Goal: Task Accomplishment & Management: Manage account settings

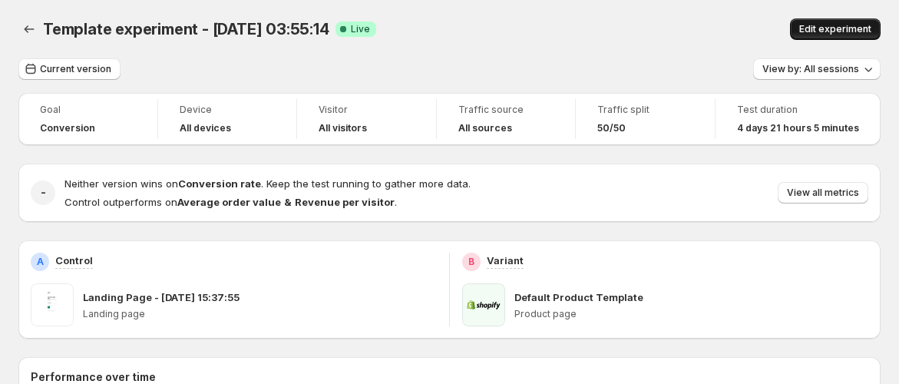
click at [831, 19] on button "Edit experiment" at bounding box center [835, 28] width 91 height 21
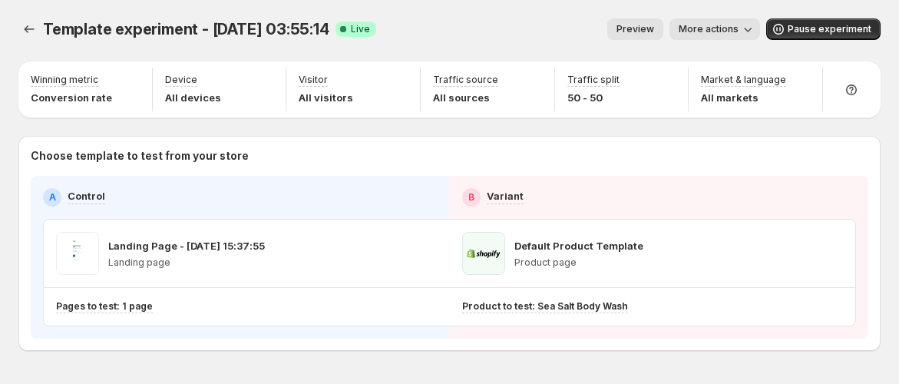
click at [738, 30] on span "More actions" at bounding box center [708, 29] width 60 height 12
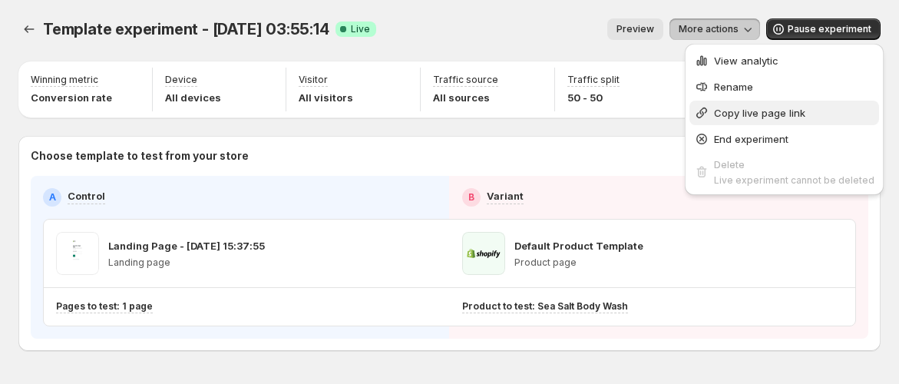
click at [744, 108] on span "Copy live page link" at bounding box center [759, 113] width 91 height 12
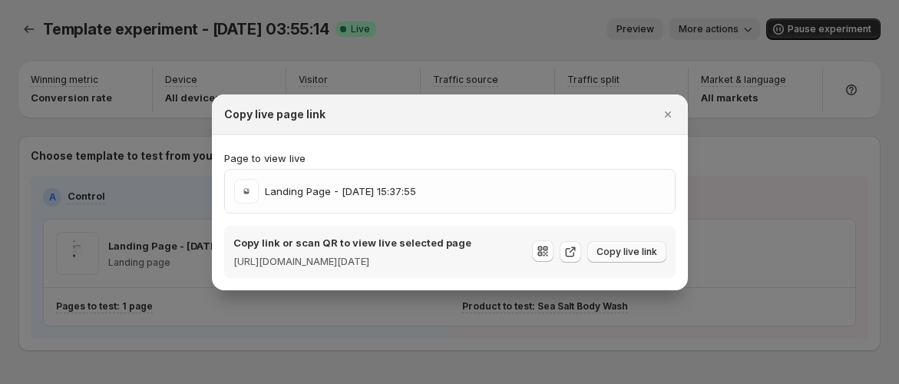
click at [634, 249] on span "Copy live link" at bounding box center [626, 252] width 61 height 12
click at [573, 78] on div at bounding box center [449, 192] width 899 height 384
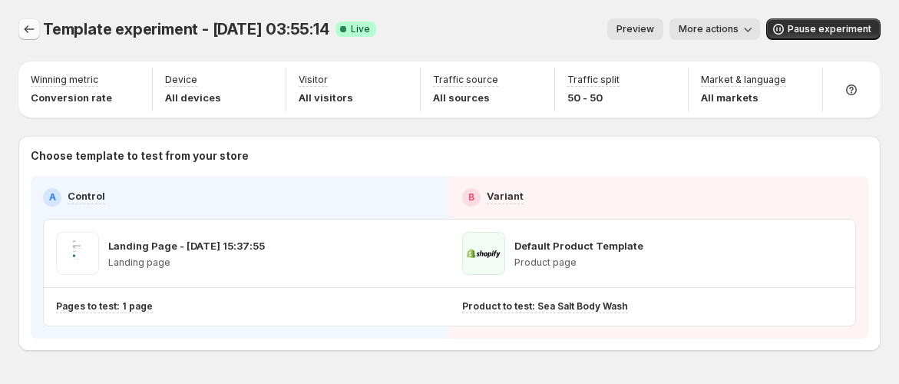
click at [29, 26] on icon "Experiments" at bounding box center [28, 28] width 15 height 15
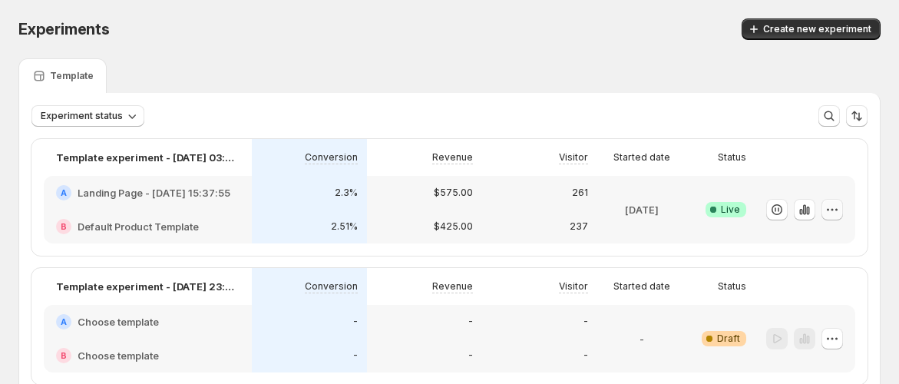
click at [840, 212] on icon "button" at bounding box center [831, 209] width 15 height 15
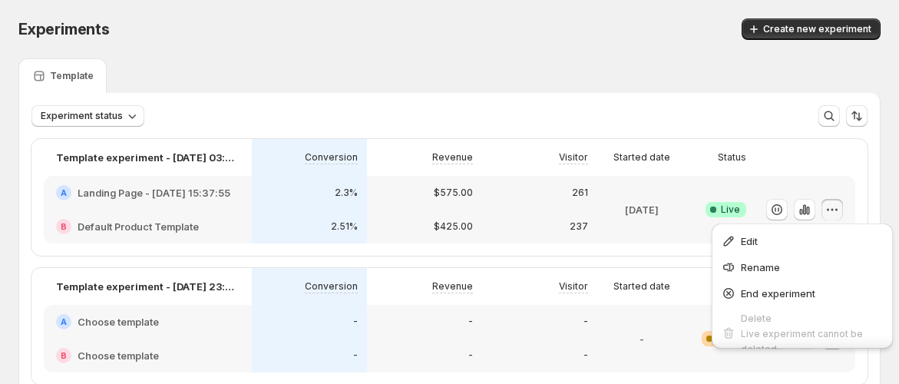
click at [501, 55] on div "Experiments. This page is ready Experiments Create new experiment" at bounding box center [449, 29] width 862 height 58
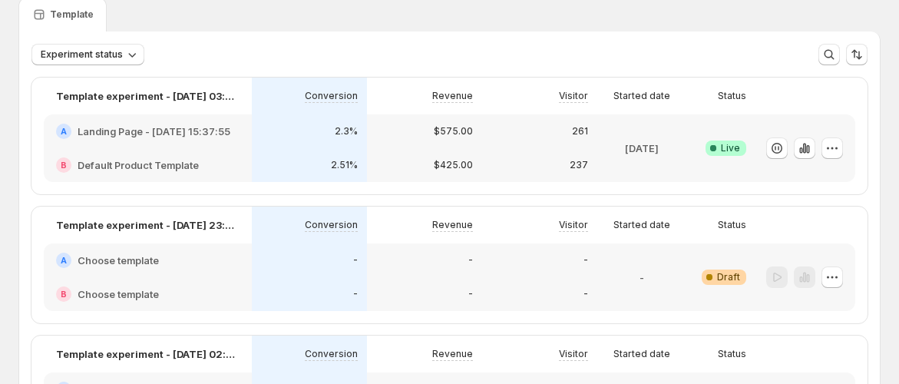
scroll to position [85, 0]
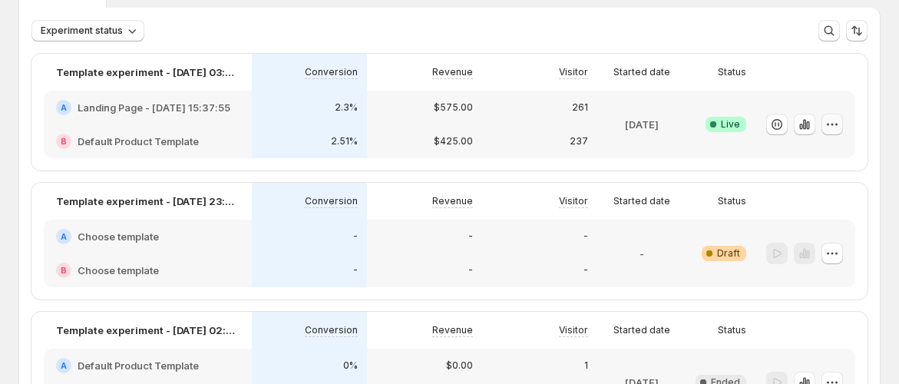
click at [840, 119] on icon "button" at bounding box center [831, 124] width 15 height 15
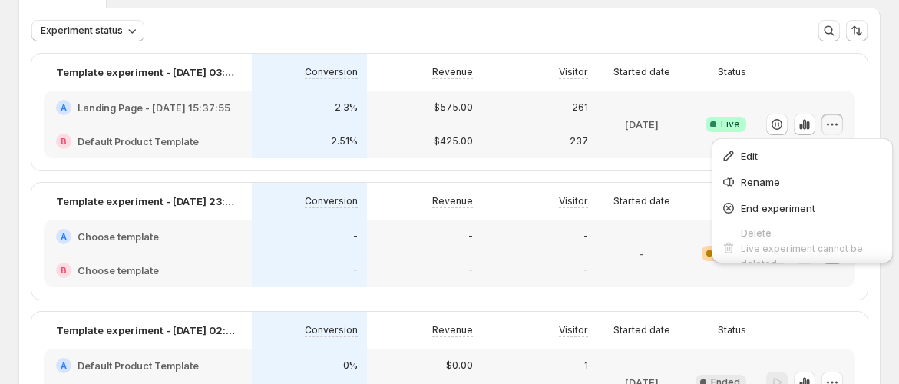
click at [596, 21] on div "Experiment status More views More views Create new view" at bounding box center [449, 30] width 836 height 21
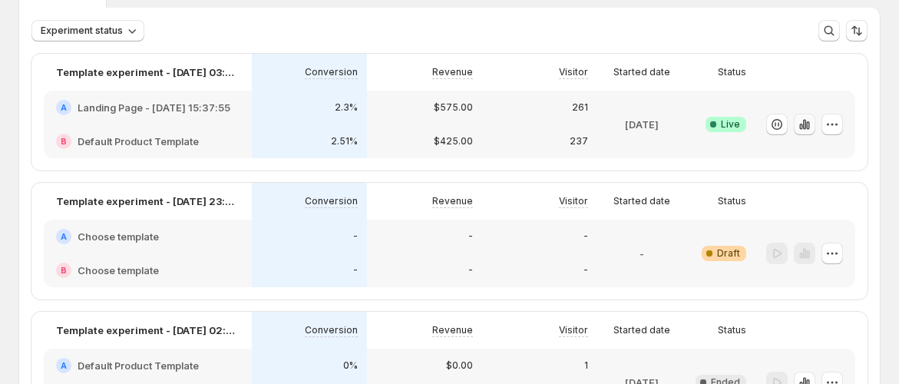
click at [812, 124] on icon "button" at bounding box center [804, 124] width 15 height 15
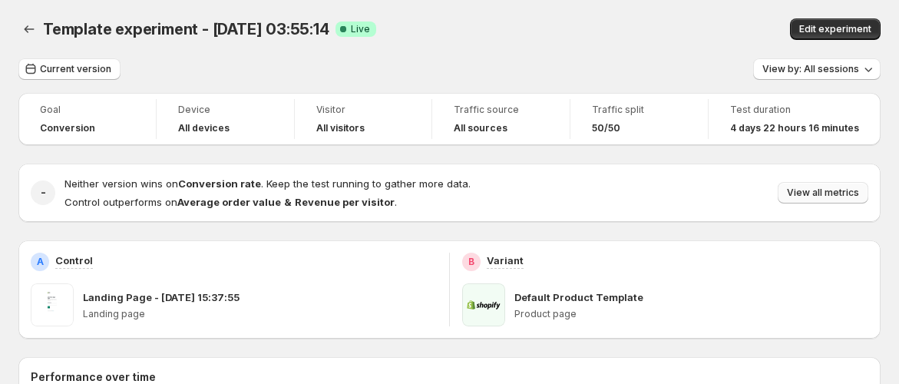
click at [852, 197] on span "View all metrics" at bounding box center [823, 192] width 72 height 12
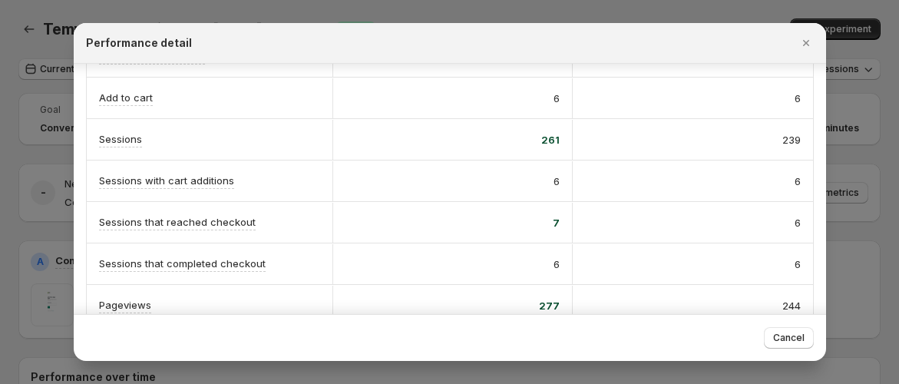
scroll to position [347, 0]
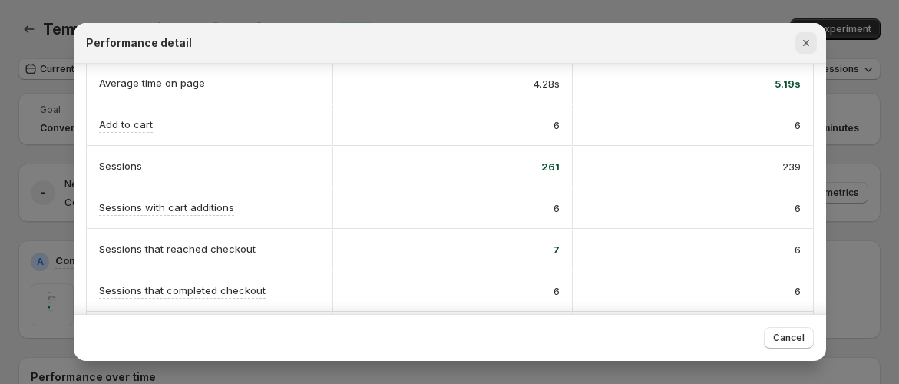
click at [804, 41] on icon "Close" at bounding box center [805, 43] width 6 height 6
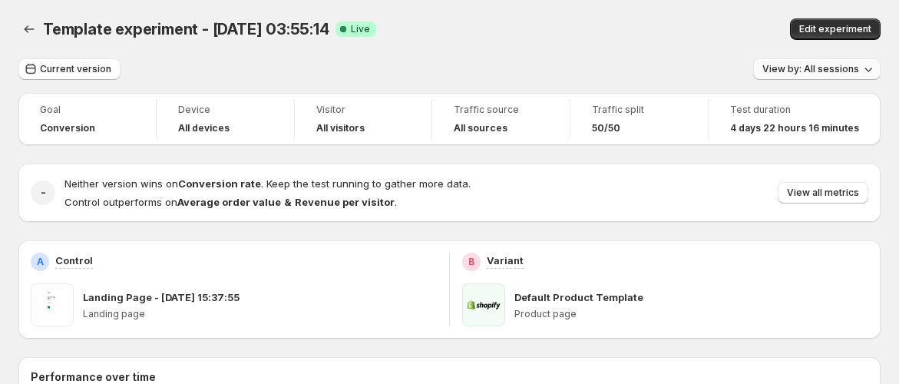
click at [854, 64] on span "View by: All sessions" at bounding box center [810, 69] width 97 height 12
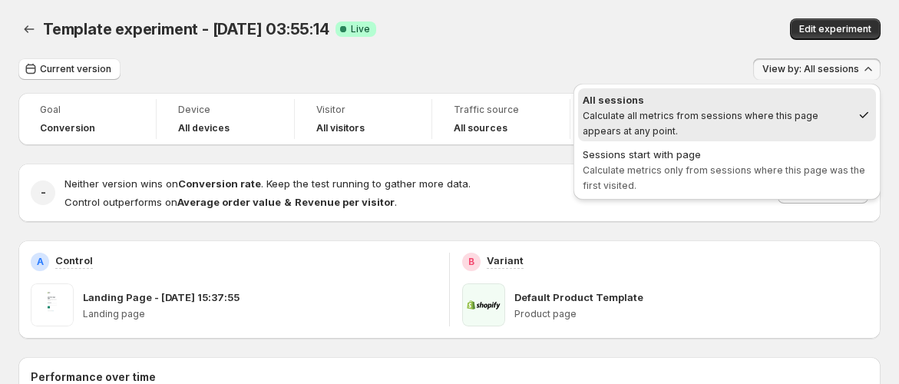
click at [398, 63] on div "Current version View by: All sessions" at bounding box center [449, 69] width 862 height 22
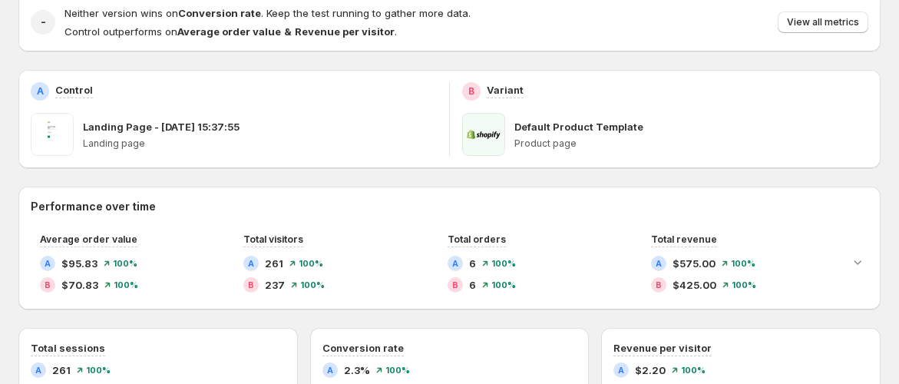
scroll to position [0, 0]
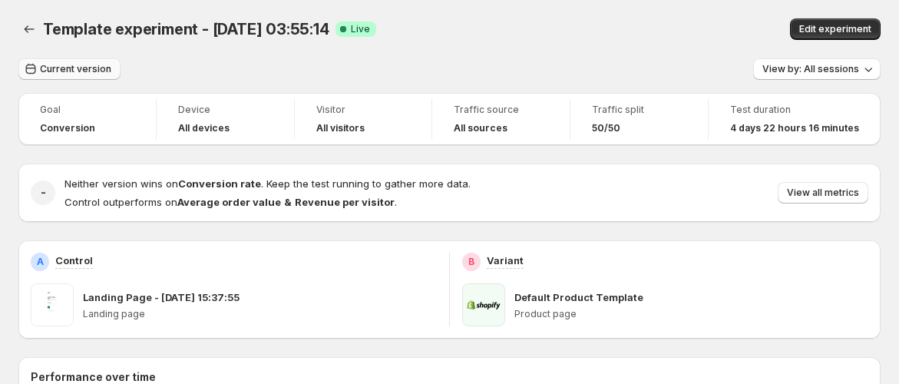
click at [84, 66] on span "Current version" at bounding box center [75, 69] width 71 height 12
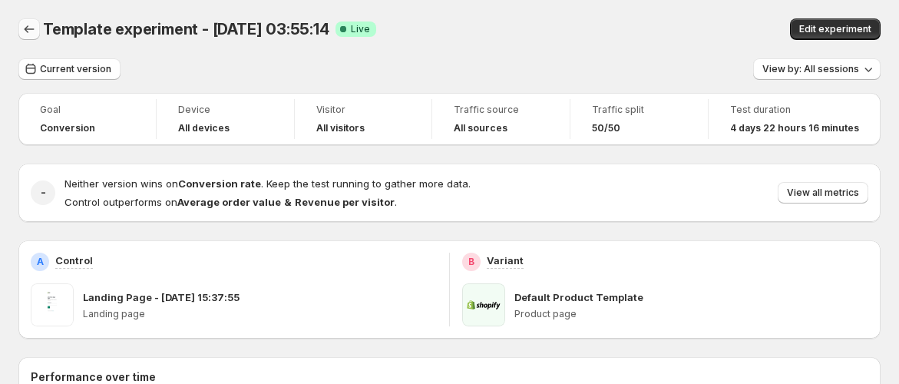
click at [33, 28] on icon "Back" at bounding box center [28, 28] width 15 height 15
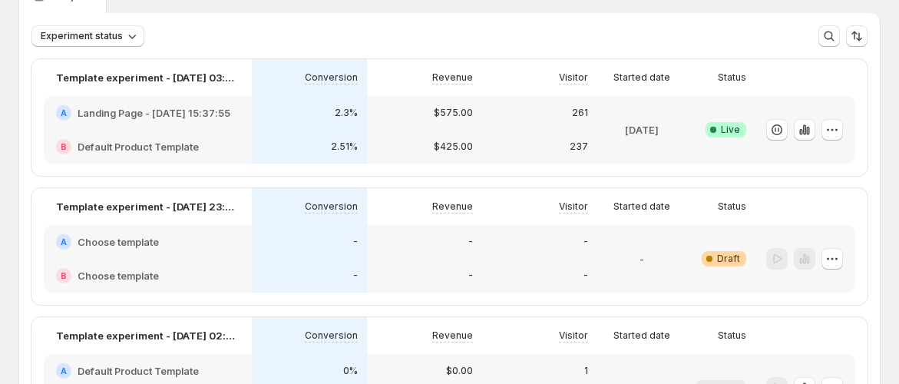
scroll to position [225, 0]
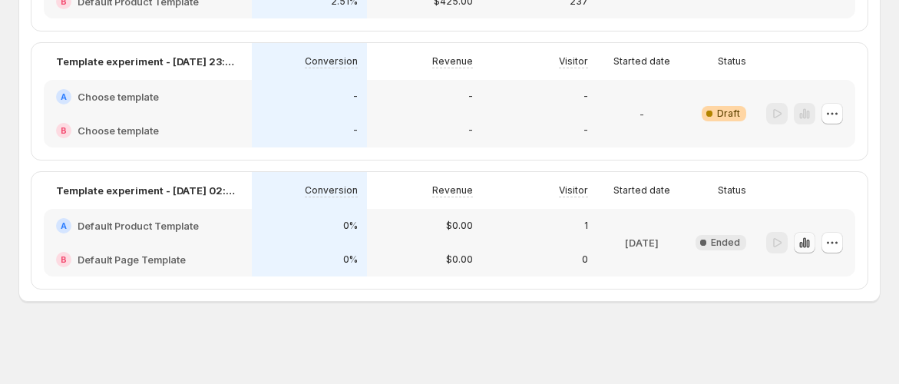
click at [815, 246] on button "button" at bounding box center [804, 242] width 21 height 21
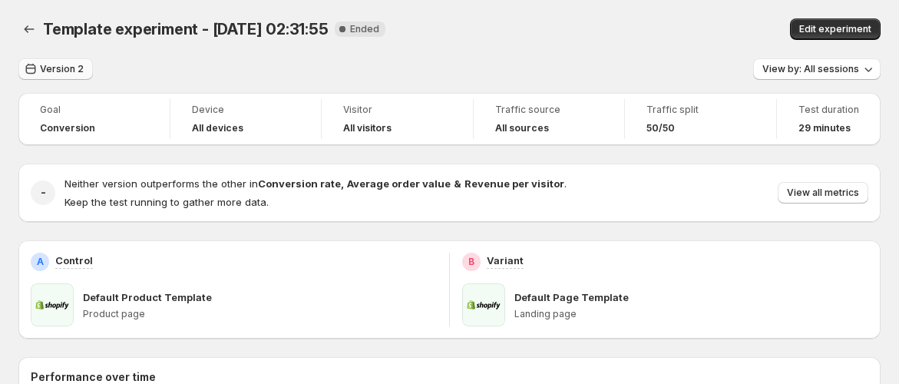
click at [70, 72] on span "Version 2" at bounding box center [62, 69] width 44 height 12
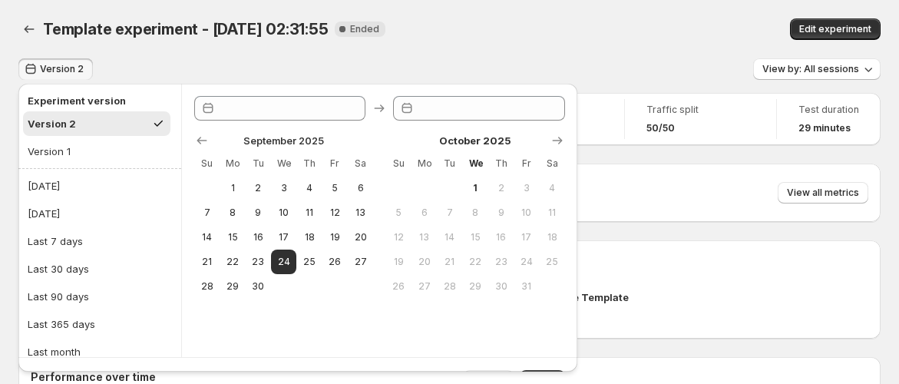
type input "**********"
click at [70, 144] on div "Version 1" at bounding box center [49, 151] width 43 height 15
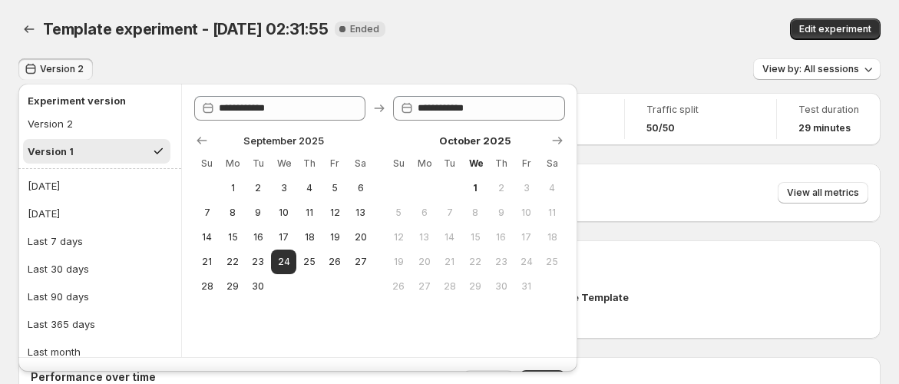
click at [57, 150] on div "Version 1" at bounding box center [51, 151] width 46 height 15
click at [111, 120] on button "Version 2" at bounding box center [96, 123] width 147 height 25
click at [68, 146] on div "Version 1" at bounding box center [49, 151] width 43 height 15
click at [82, 117] on button "Version 2" at bounding box center [96, 123] width 147 height 25
click at [78, 150] on button "Version 1" at bounding box center [96, 151] width 147 height 25
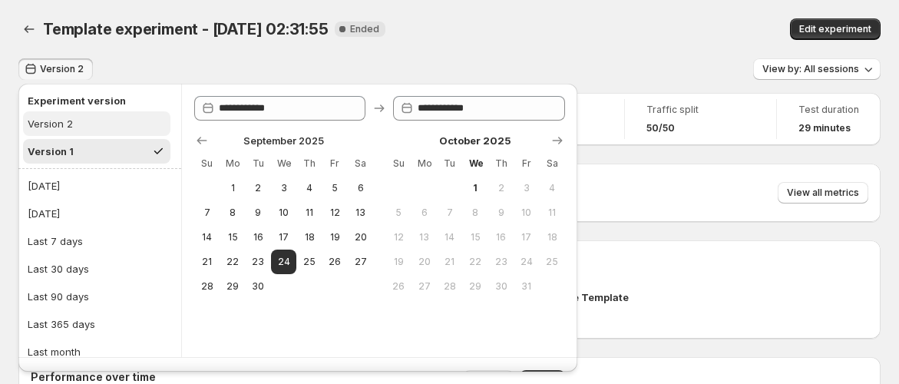
click at [87, 126] on button "Version 2" at bounding box center [96, 123] width 147 height 25
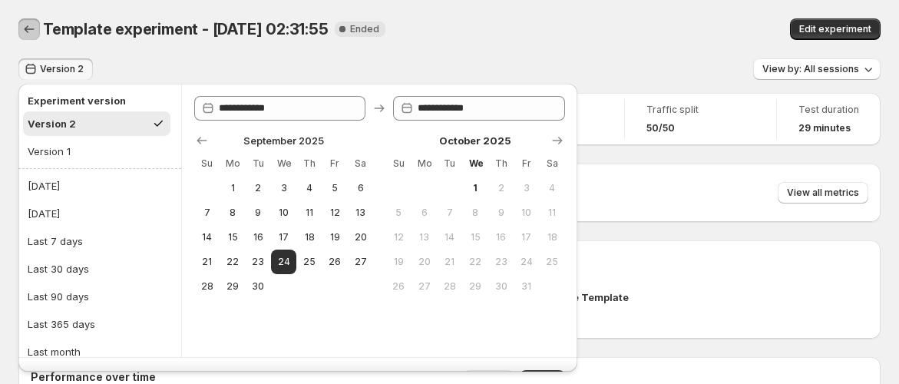
click at [24, 29] on icon "Back" at bounding box center [28, 28] width 15 height 15
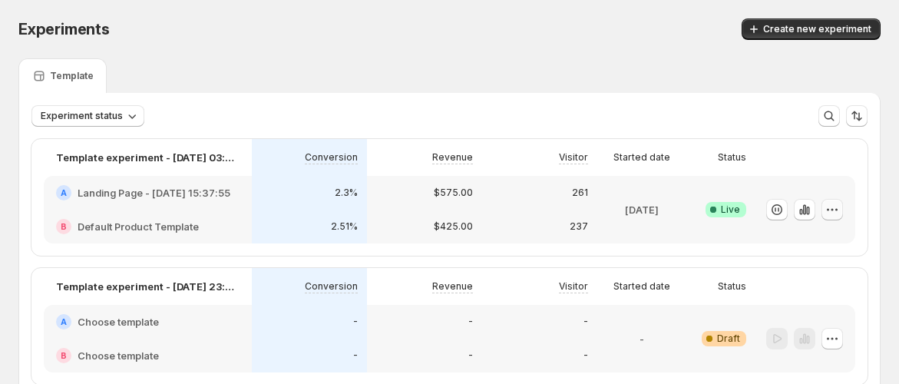
click at [840, 213] on icon "button" at bounding box center [831, 209] width 15 height 15
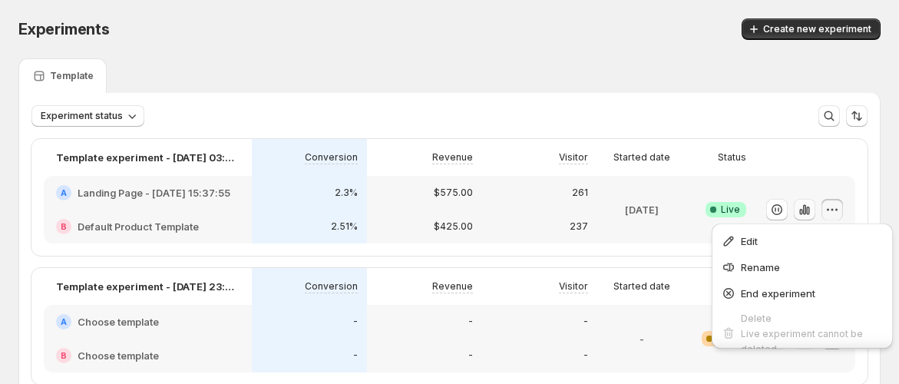
click at [812, 204] on icon "button" at bounding box center [804, 209] width 15 height 15
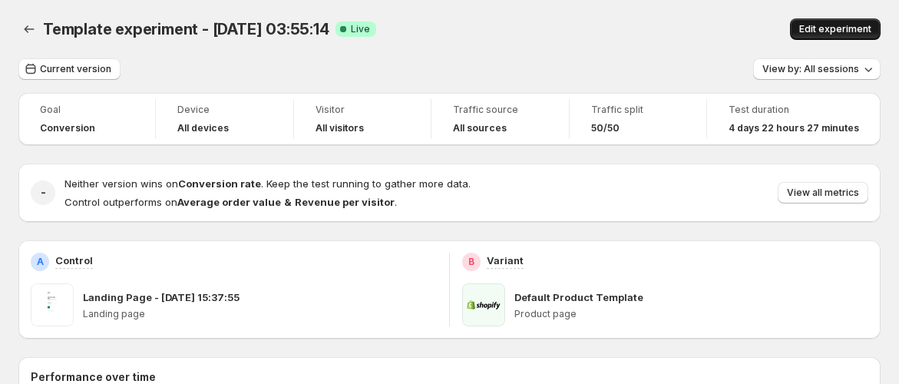
click at [819, 20] on button "Edit experiment" at bounding box center [835, 28] width 91 height 21
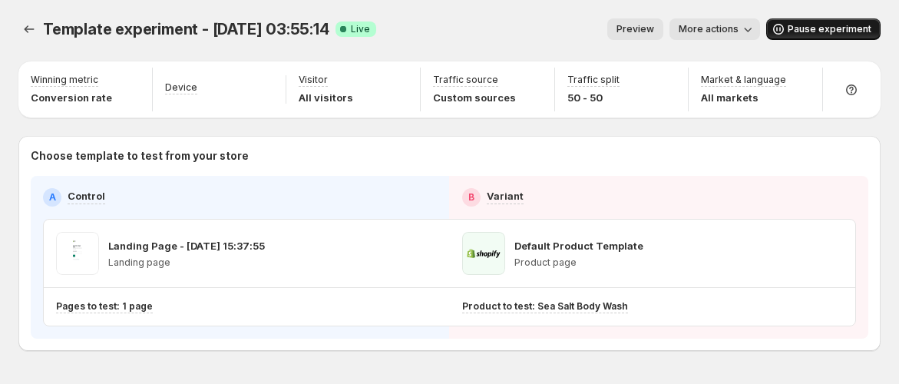
click at [813, 21] on button "Pause experiment" at bounding box center [823, 28] width 114 height 21
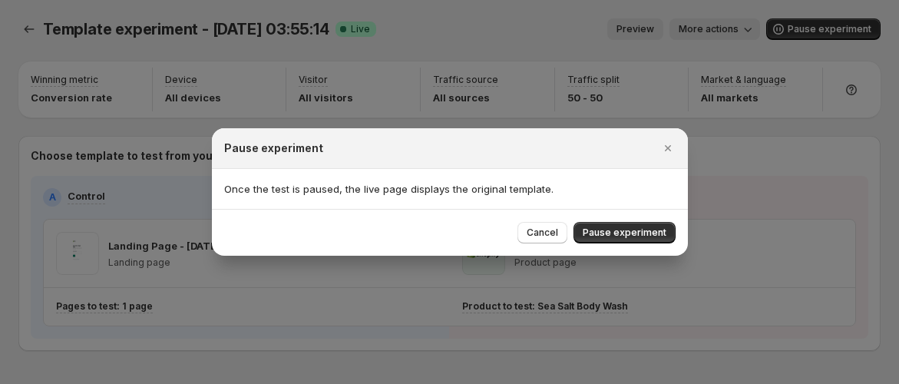
click at [668, 144] on icon "Close" at bounding box center [667, 147] width 15 height 15
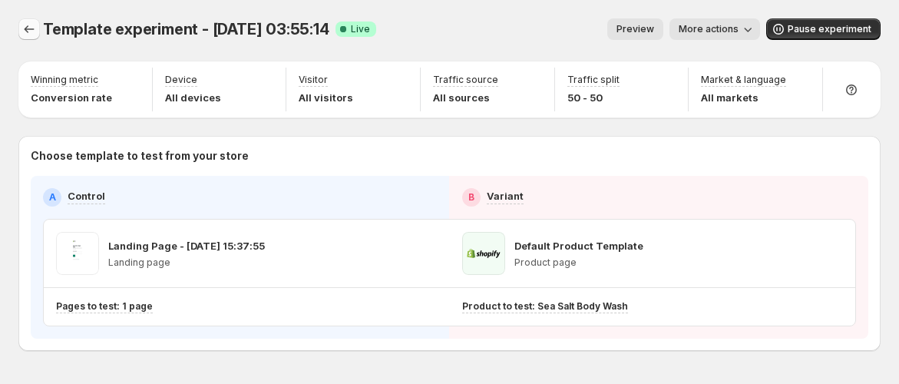
click at [37, 25] on button "Experiments" at bounding box center [28, 28] width 21 height 21
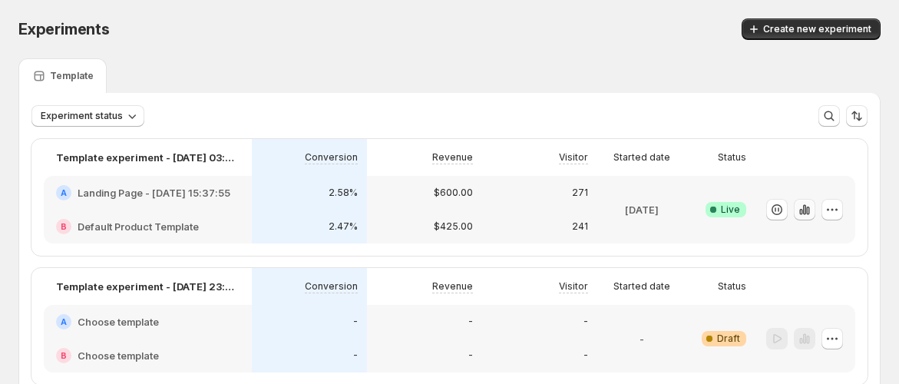
click at [806, 212] on icon "button" at bounding box center [804, 209] width 3 height 10
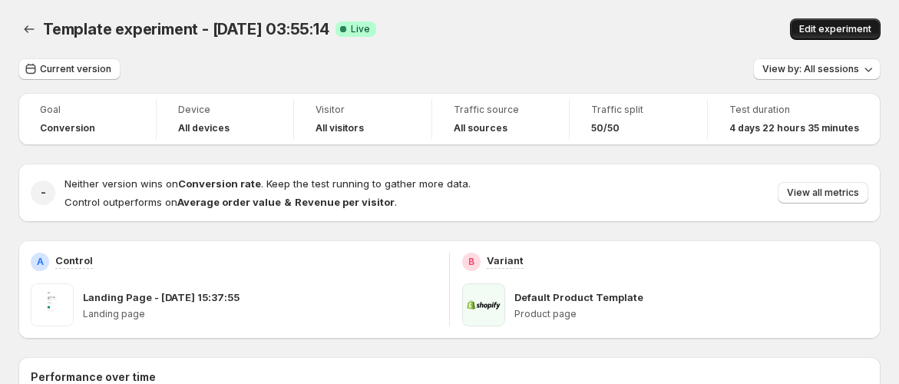
click at [837, 26] on span "Edit experiment" at bounding box center [835, 29] width 72 height 12
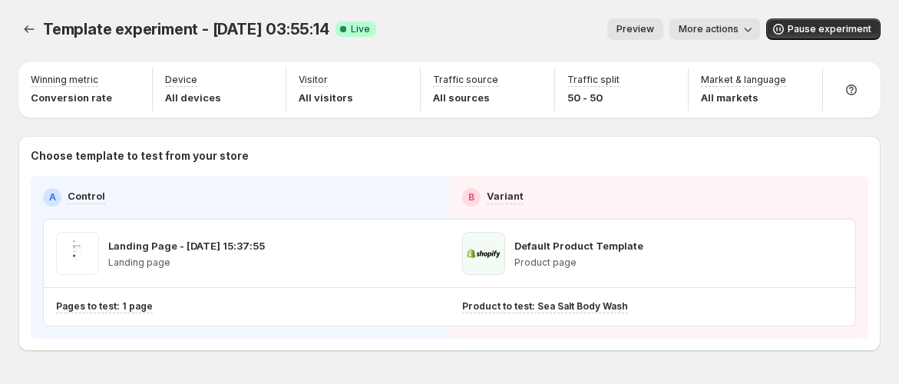
click at [706, 16] on div "Template experiment - [DATE] 03:55:14. This page is ready Template experiment -…" at bounding box center [449, 29] width 862 height 58
click at [706, 27] on span "More actions" at bounding box center [708, 29] width 60 height 12
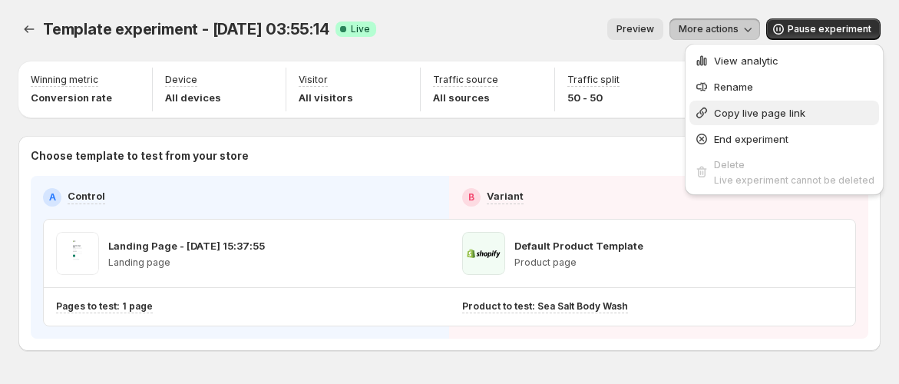
click at [728, 111] on span "Copy live page link" at bounding box center [759, 113] width 91 height 12
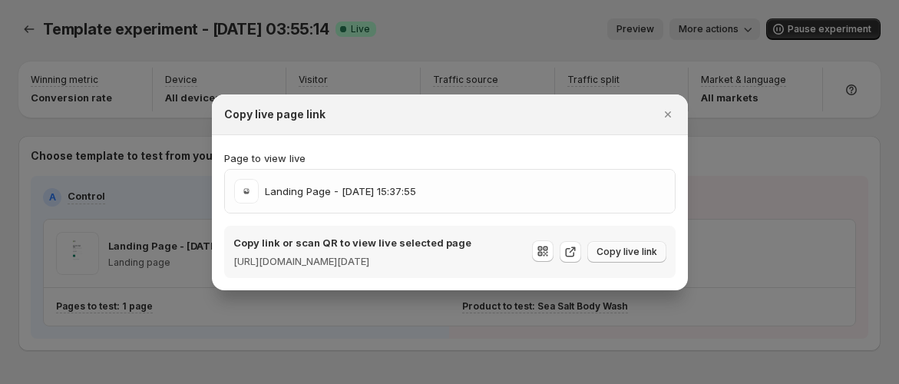
click at [634, 252] on span "Copy live link" at bounding box center [626, 252] width 61 height 12
click at [671, 107] on icon "Close" at bounding box center [667, 114] width 15 height 15
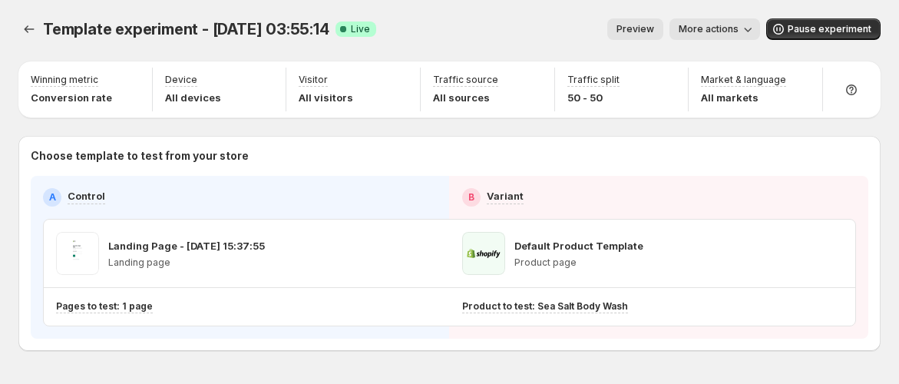
click at [537, 49] on div "Template experiment - [DATE] 03:55:14. This page is ready Template experiment -…" at bounding box center [449, 29] width 862 height 58
